Goal: Information Seeking & Learning: Learn about a topic

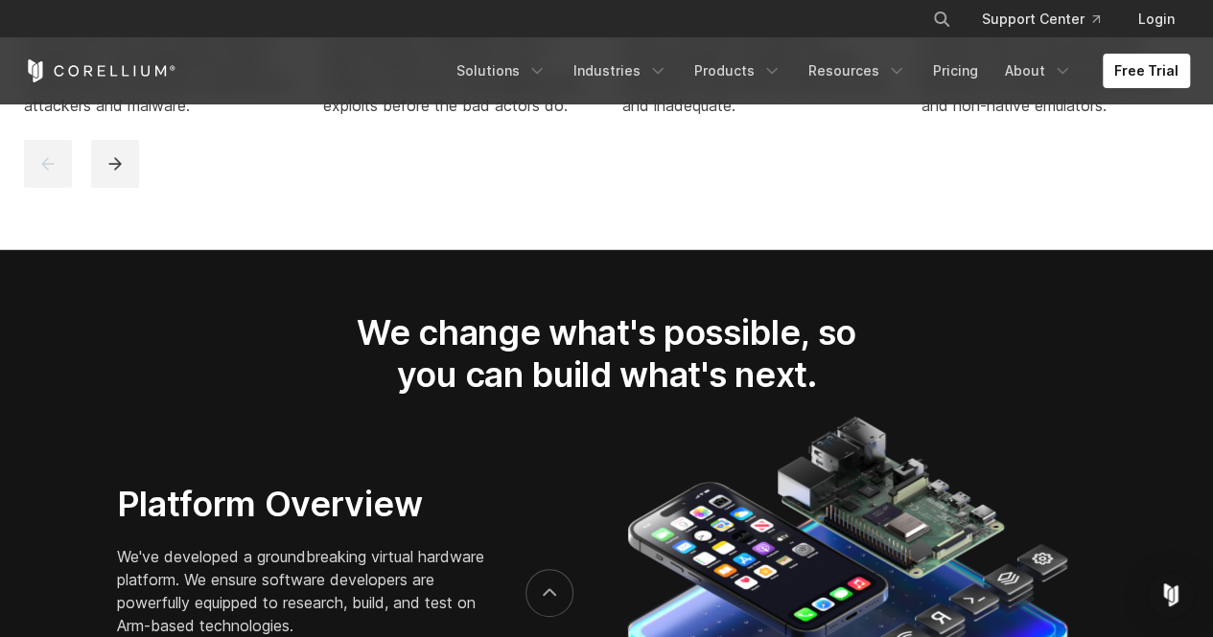
scroll to position [2648, 0]
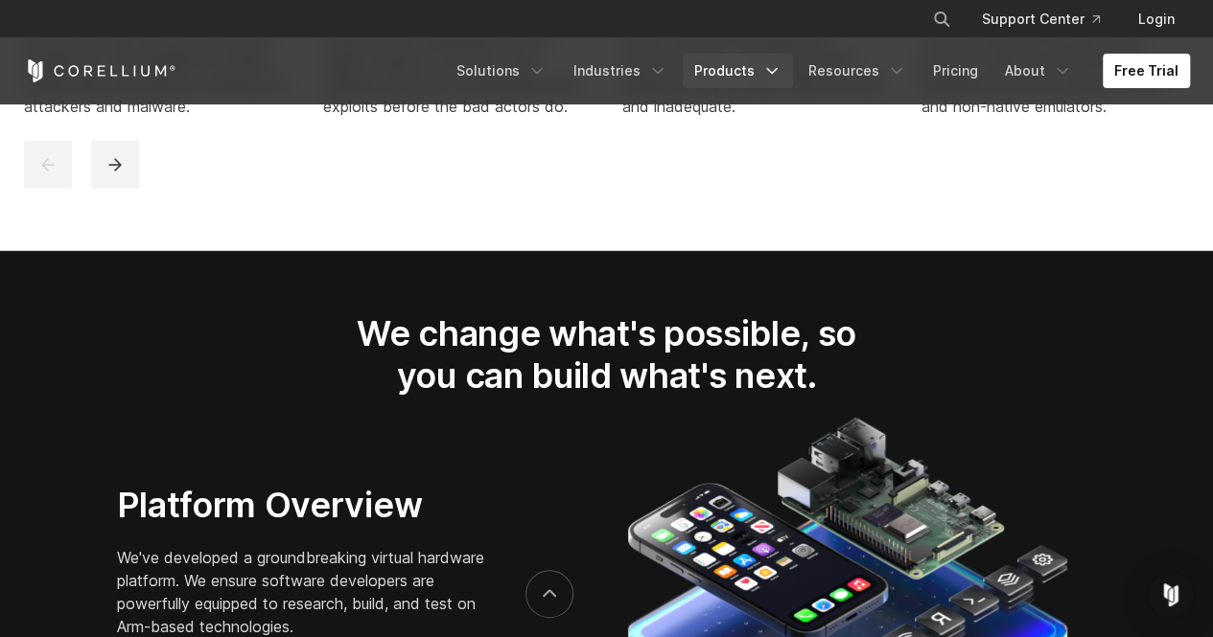
click at [781, 62] on icon "Navigation Menu" at bounding box center [771, 70] width 19 height 19
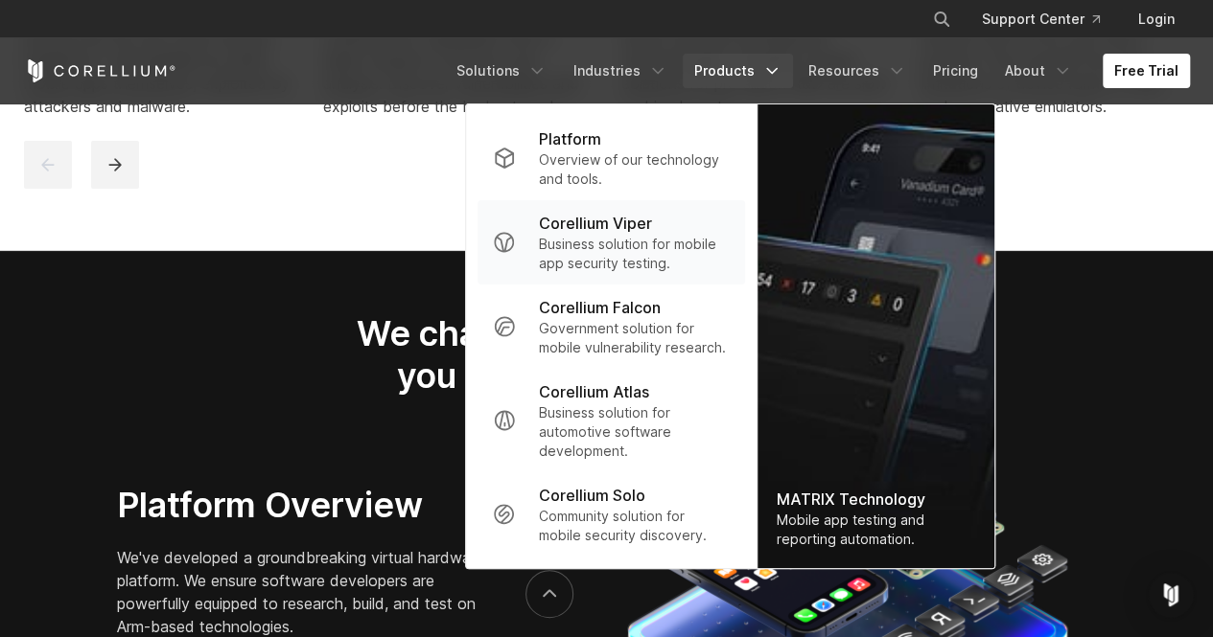
click at [683, 246] on p "Business solution for mobile app security testing." at bounding box center [634, 254] width 191 height 38
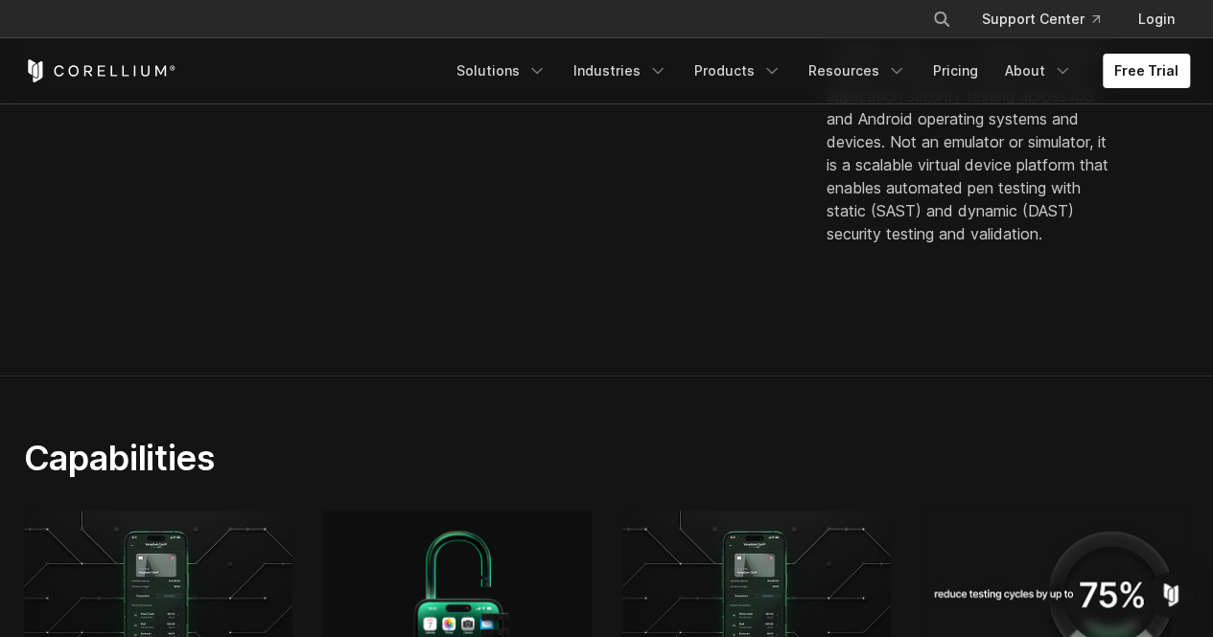
scroll to position [542, 0]
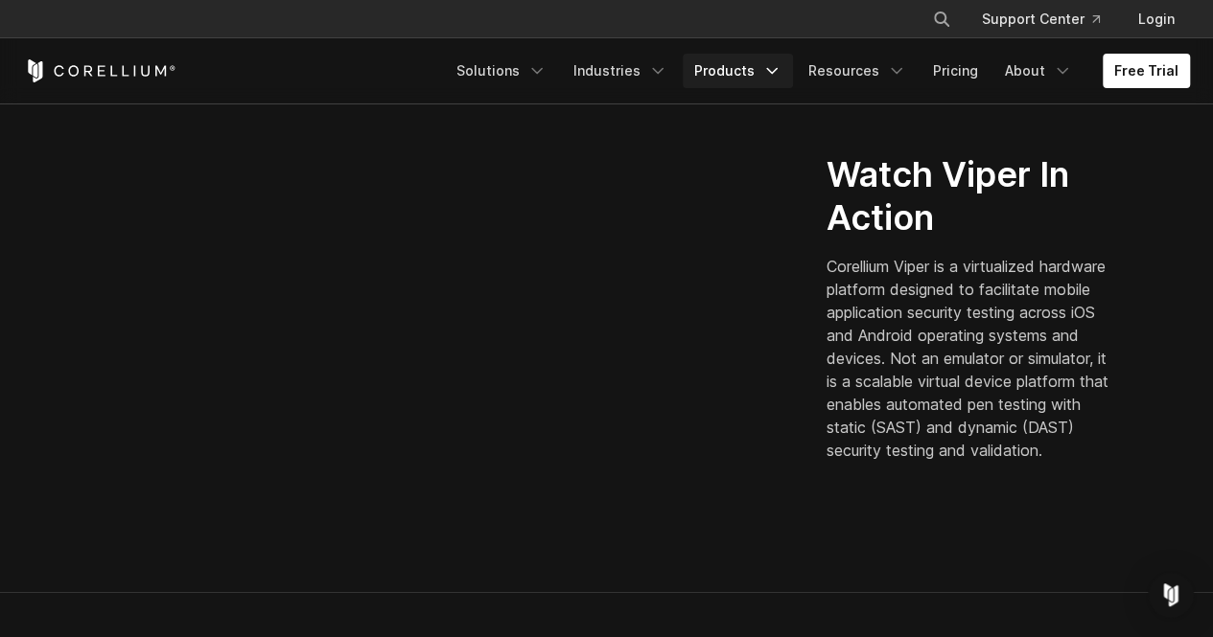
click at [780, 71] on icon "Navigation Menu" at bounding box center [771, 70] width 19 height 19
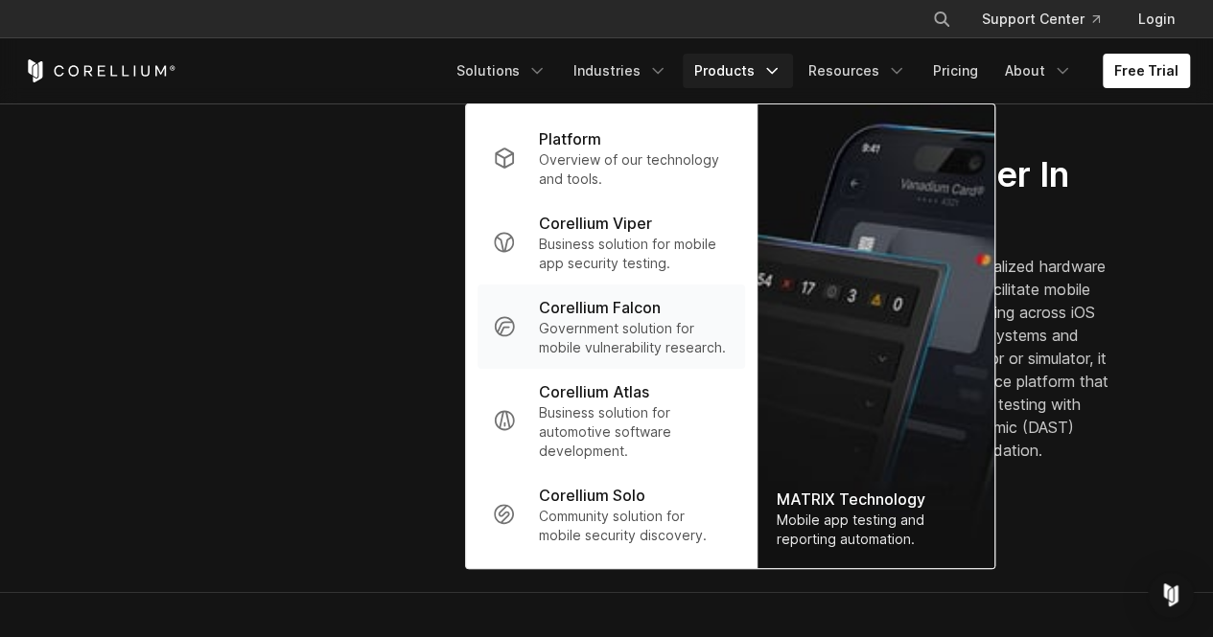
click at [672, 319] on p "Government solution for mobile vulnerability research." at bounding box center [634, 338] width 191 height 38
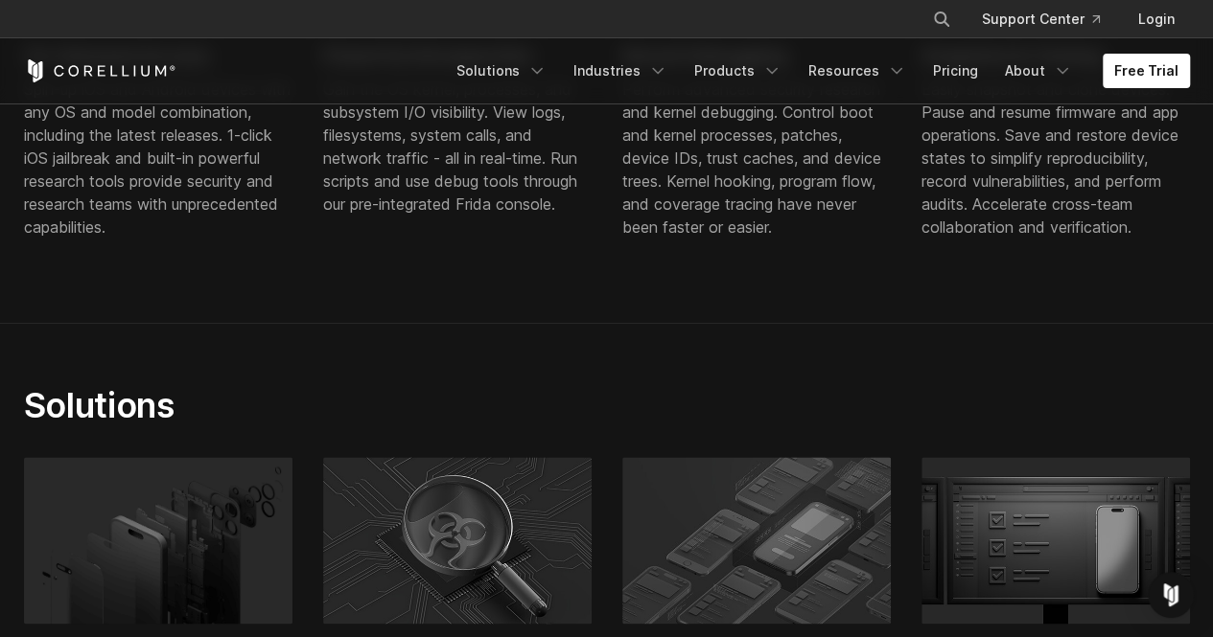
scroll to position [989, 0]
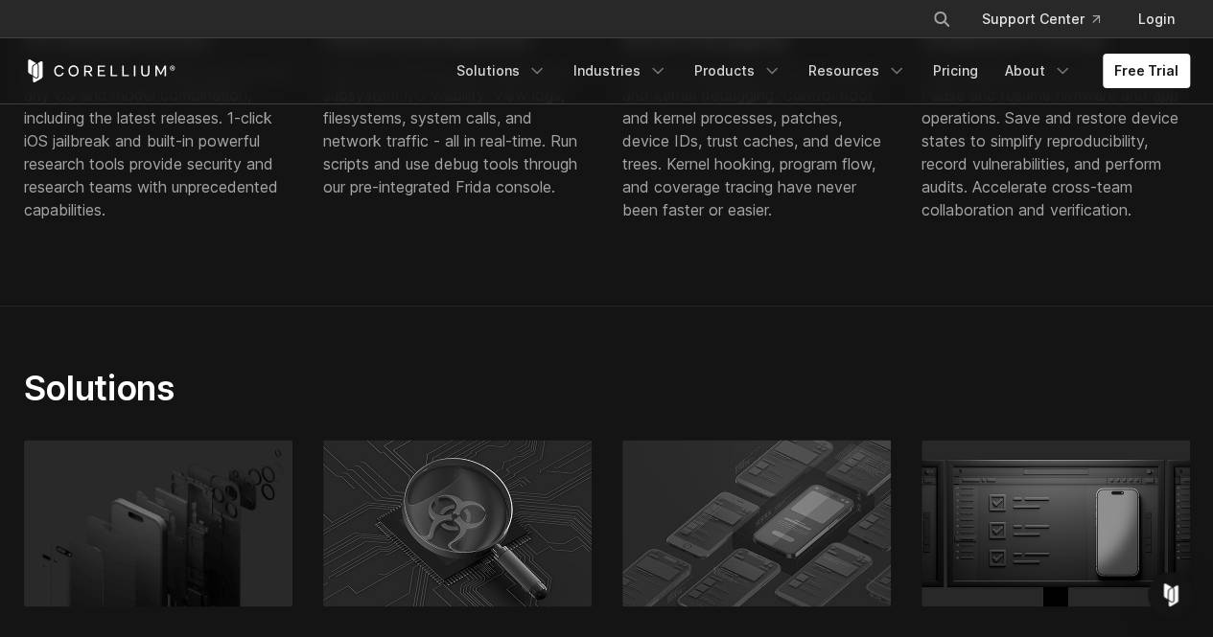
click at [67, 257] on div "On-Demand Access Spin-up iOS and Android devices with any OS and model combinat…" at bounding box center [607, 34] width 1204 height 449
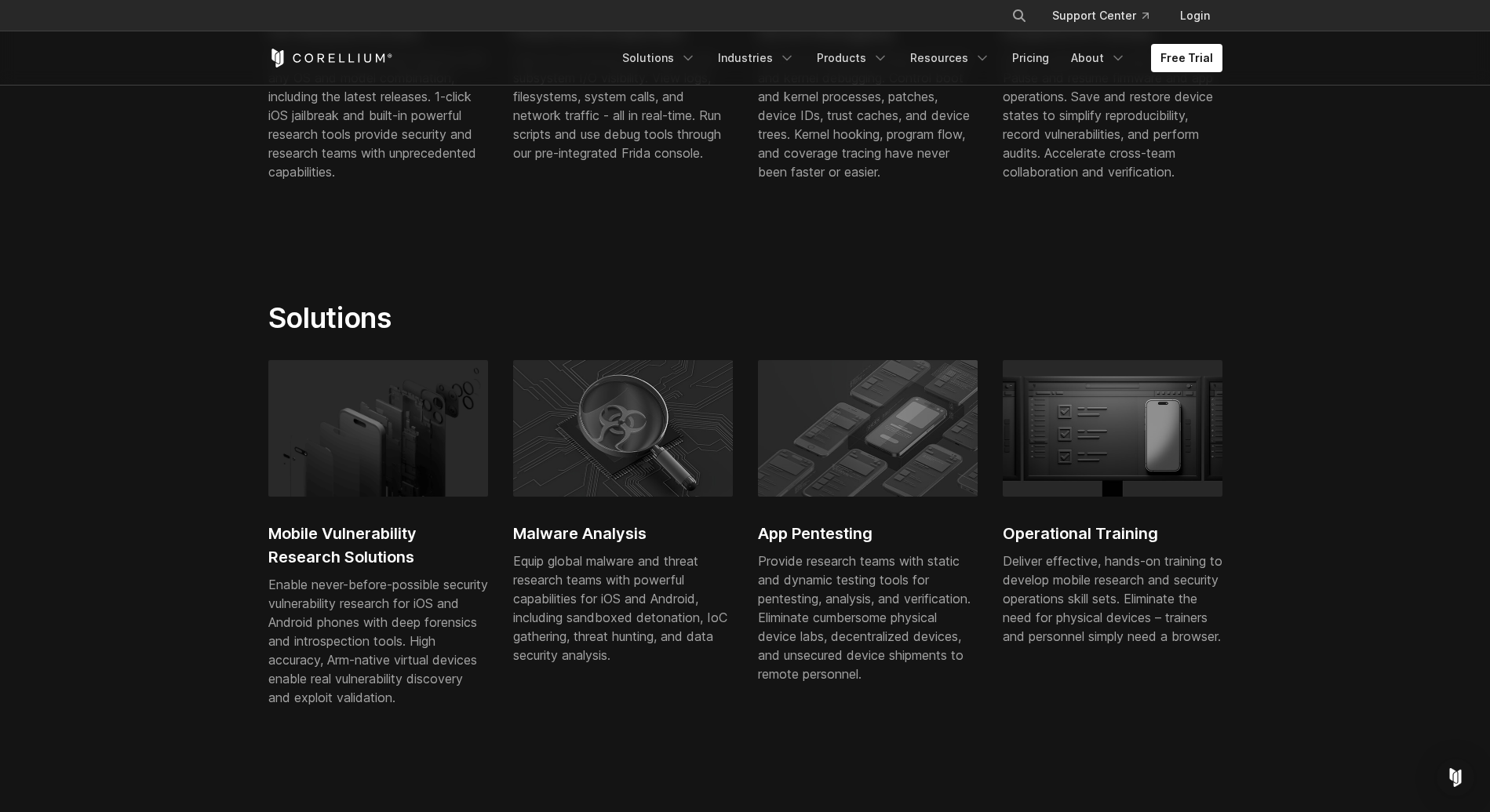
click at [498, 254] on section "Solutions Mobile Vulnerability Research Solutions Enable never-before-possible …" at bounding box center [745, 513] width 1490 height 526
